Goal: Navigation & Orientation: Find specific page/section

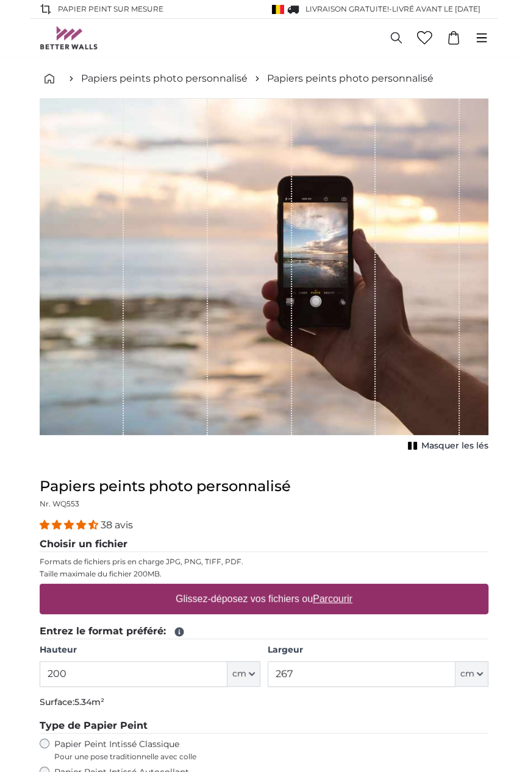
click at [488, 38] on icon at bounding box center [481, 37] width 13 height 13
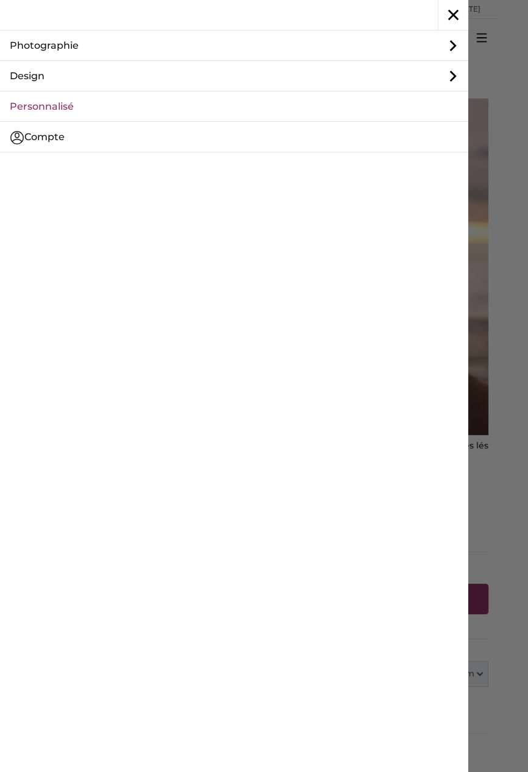
click at [255, 82] on link "Design" at bounding box center [234, 76] width 468 height 30
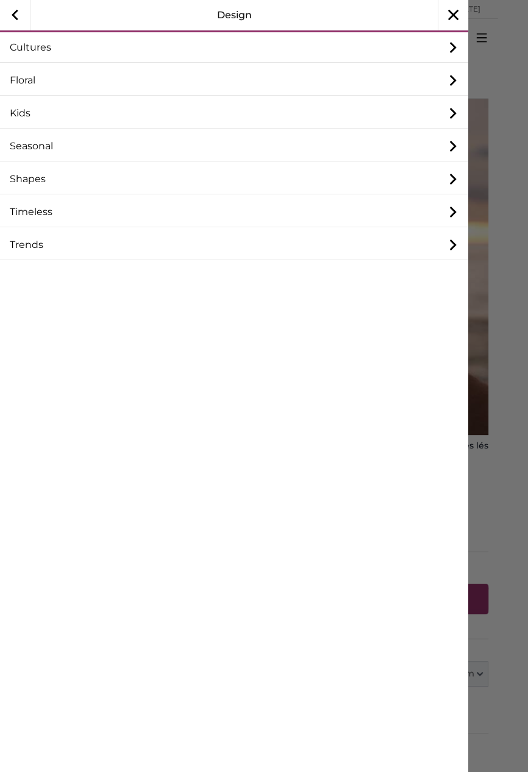
click at [20, 246] on link "Trends" at bounding box center [234, 245] width 468 height 30
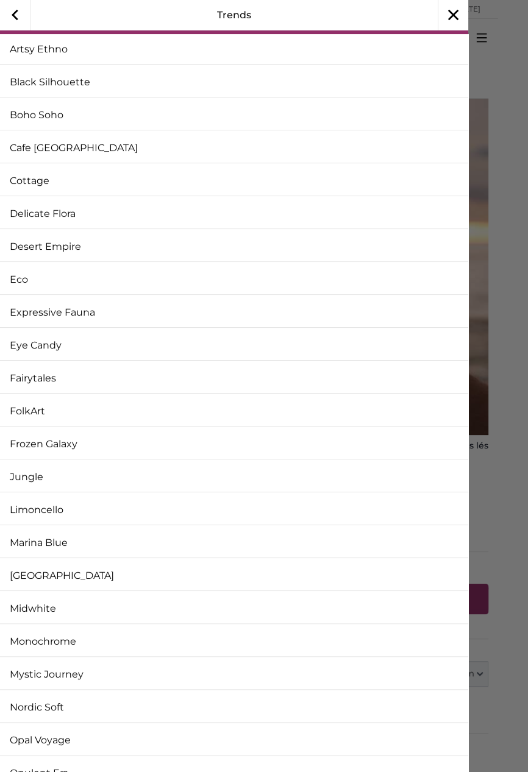
click at [10, 16] on icon "button" at bounding box center [15, 15] width 30 height 30
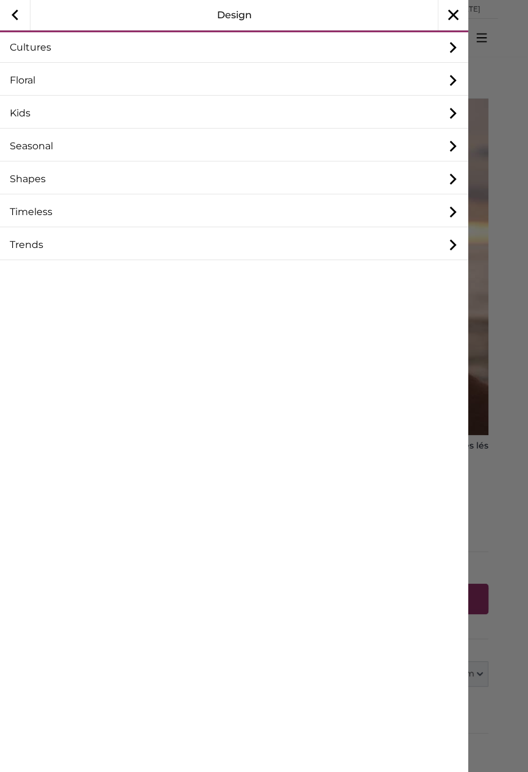
click at [13, 79] on link "Floral" at bounding box center [234, 80] width 468 height 30
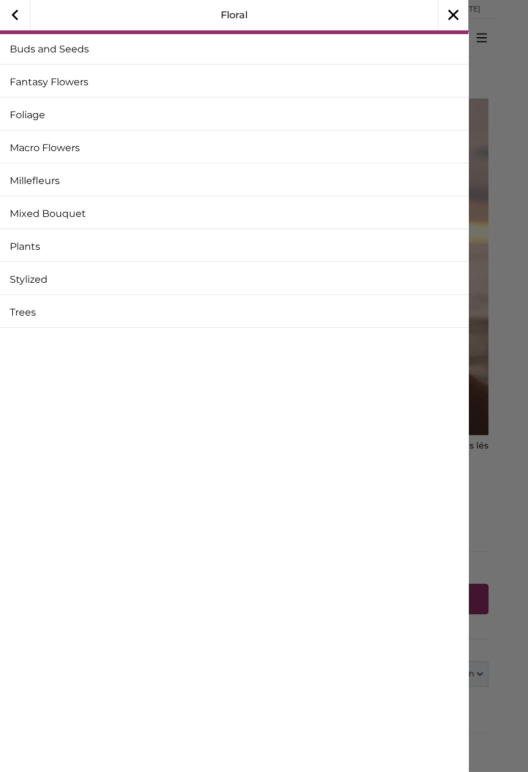
click at [15, 21] on icon "button" at bounding box center [15, 15] width 30 height 30
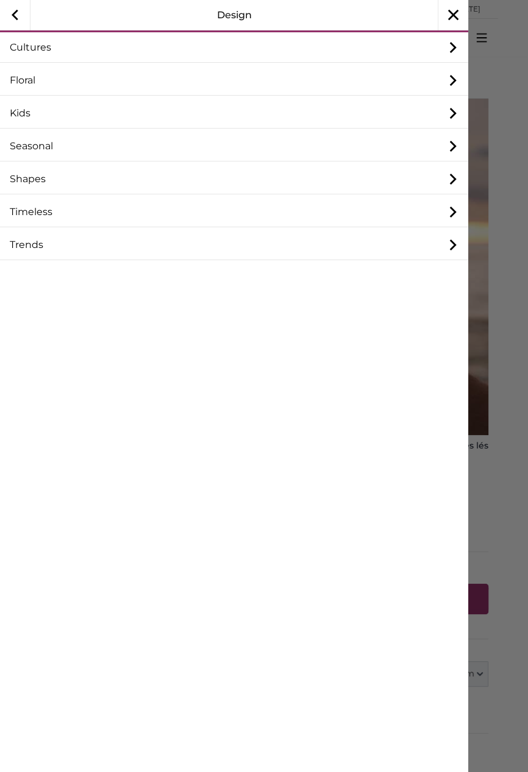
click at [20, 213] on link "Timeless" at bounding box center [234, 212] width 468 height 30
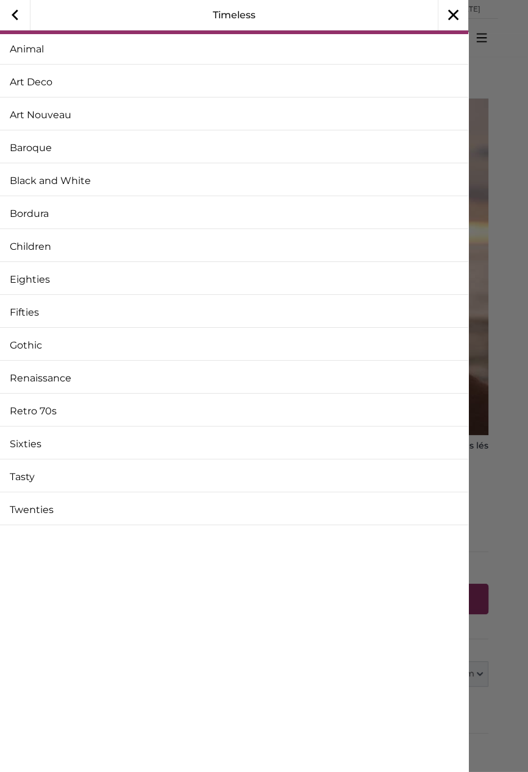
click at [18, 311] on link "Fifties" at bounding box center [234, 312] width 468 height 30
click at [20, 279] on link "Eighties" at bounding box center [234, 279] width 468 height 30
click at [29, 413] on link "Retro 70s" at bounding box center [234, 411] width 468 height 30
